Goal: Check status: Check status

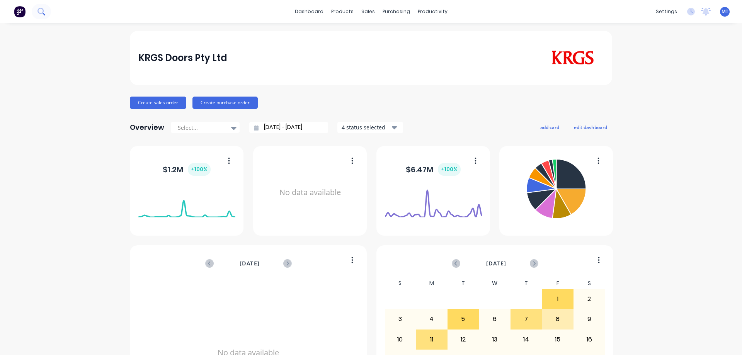
click at [40, 12] on icon at bounding box center [40, 11] width 7 height 7
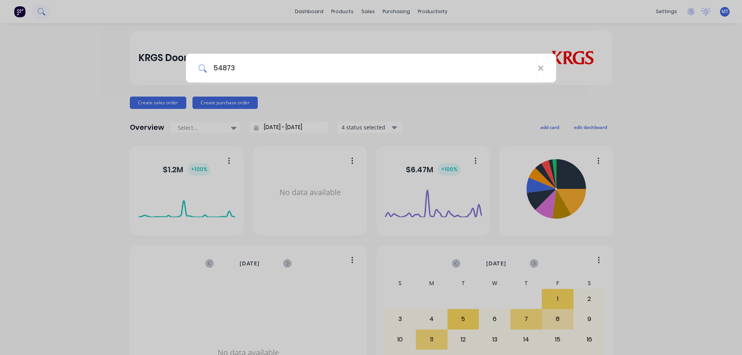
type input "54873"
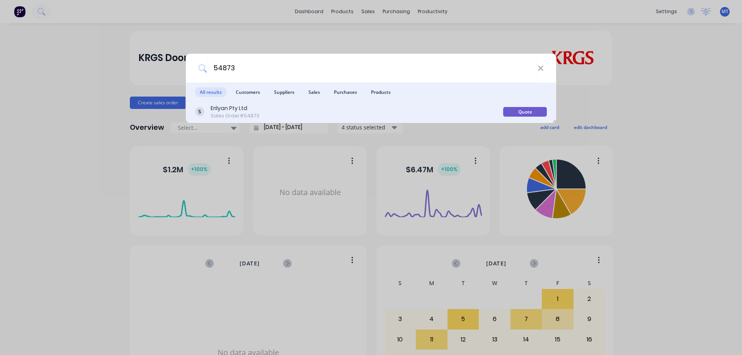
click at [273, 114] on div "Erilyan Pty Ltd Sales Order #54873" at bounding box center [349, 111] width 308 height 15
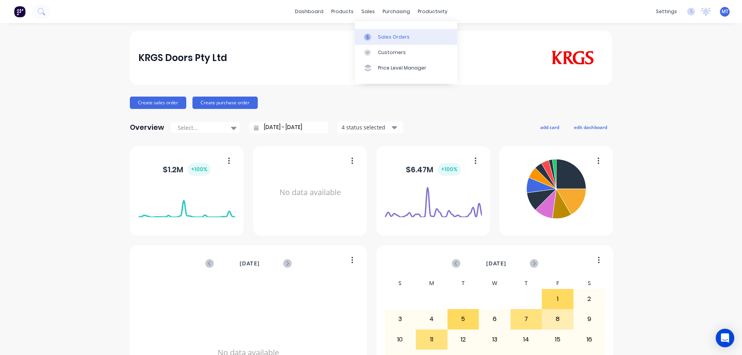
click at [375, 39] on link "Sales Orders" at bounding box center [406, 36] width 102 height 15
